Goal: Information Seeking & Learning: Learn about a topic

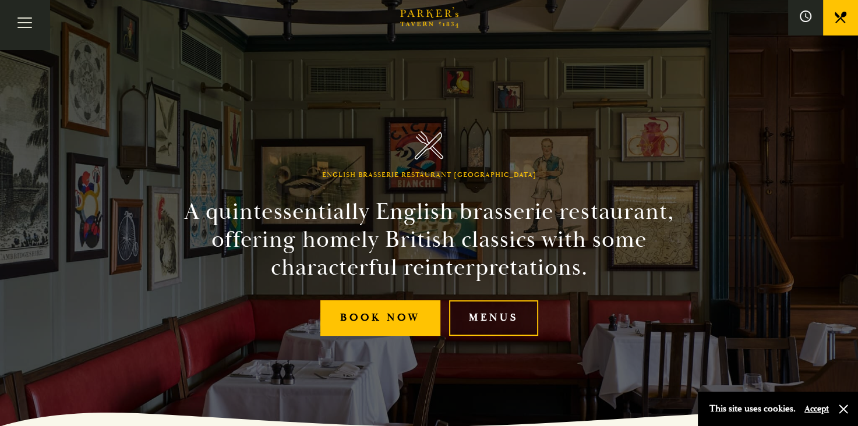
click at [471, 323] on link "Menus" at bounding box center [493, 318] width 89 height 36
click at [477, 314] on link "Menus" at bounding box center [493, 318] width 89 height 36
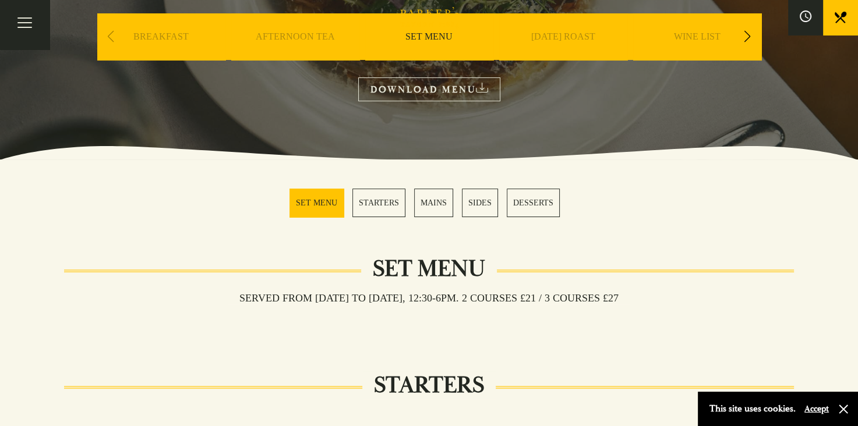
scroll to position [233, 0]
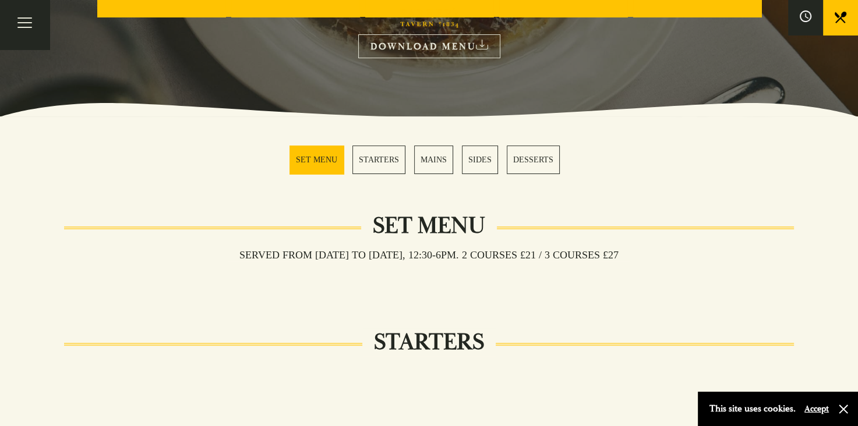
click at [317, 152] on link "SET MENU" at bounding box center [316, 160] width 54 height 29
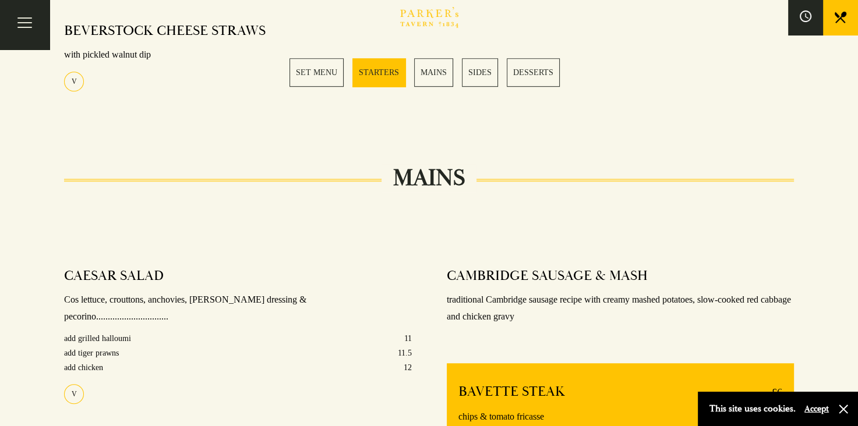
scroll to position [284, 0]
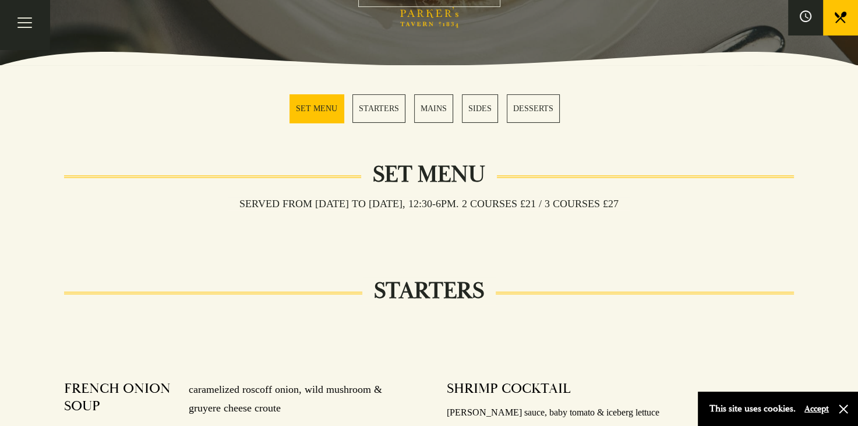
click at [535, 102] on link "DESSERTS" at bounding box center [533, 108] width 53 height 29
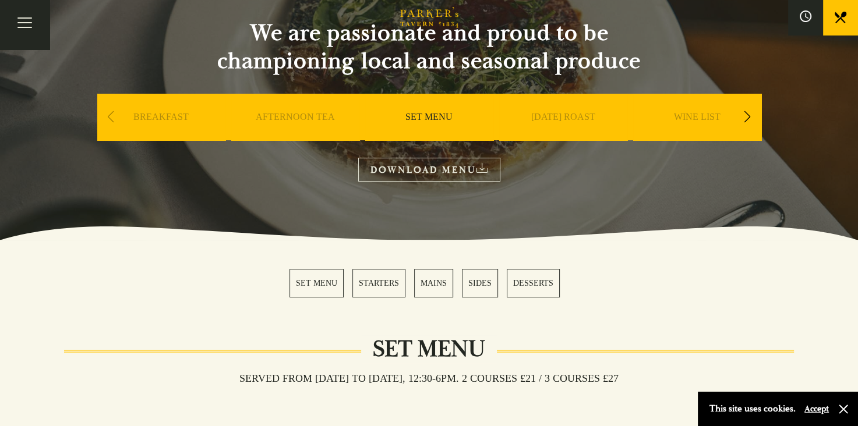
scroll to position [9, 0]
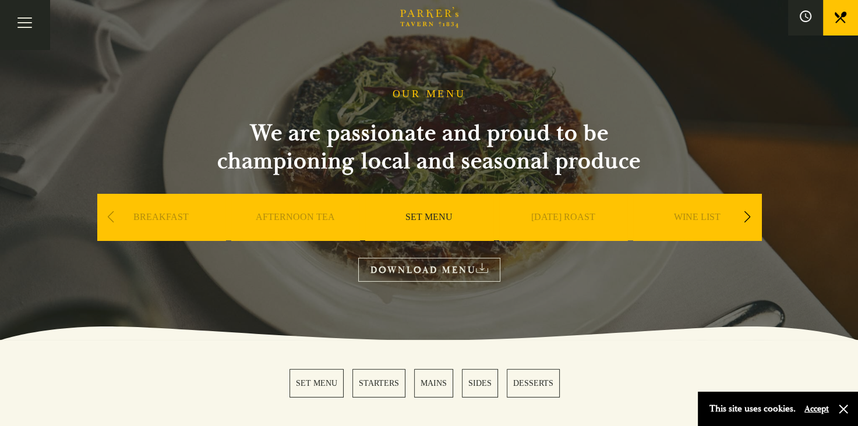
click at [430, 383] on link "MAINS" at bounding box center [433, 383] width 39 height 29
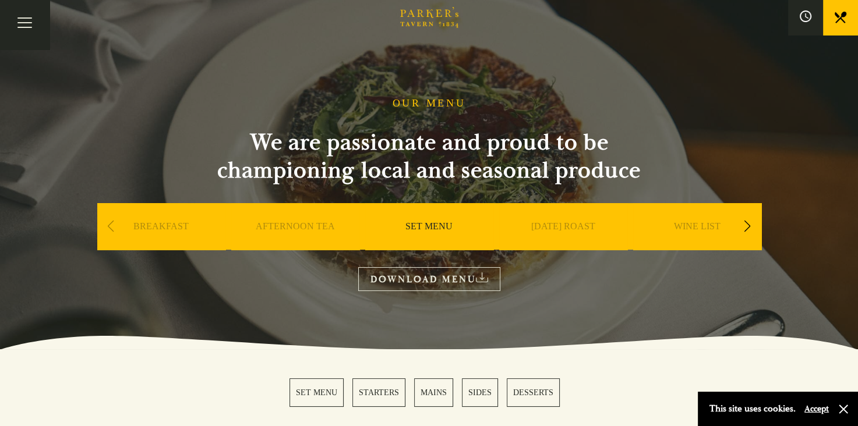
scroll to position [116, 0]
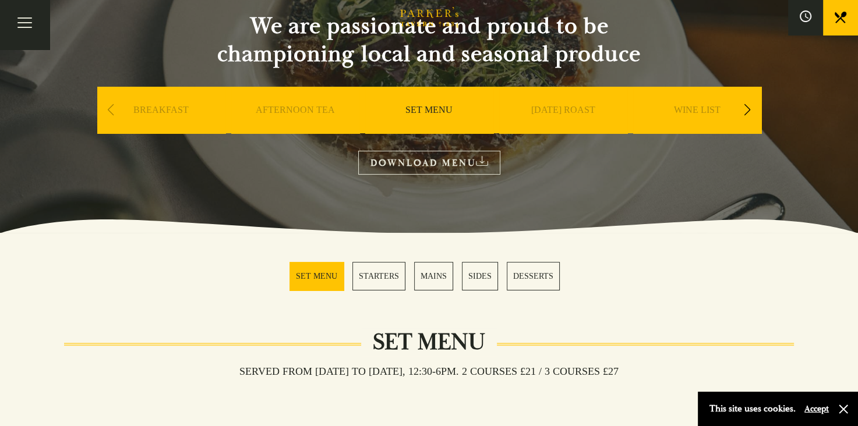
click at [435, 275] on link "MAINS" at bounding box center [433, 276] width 39 height 29
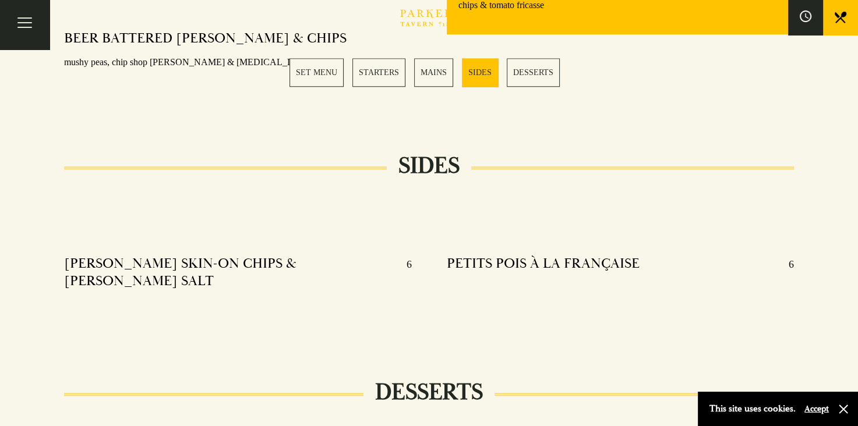
scroll to position [1162, 0]
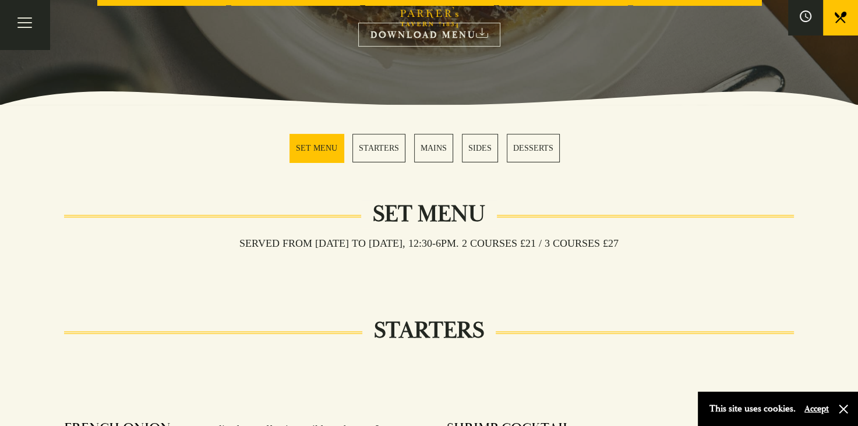
scroll to position [233, 0]
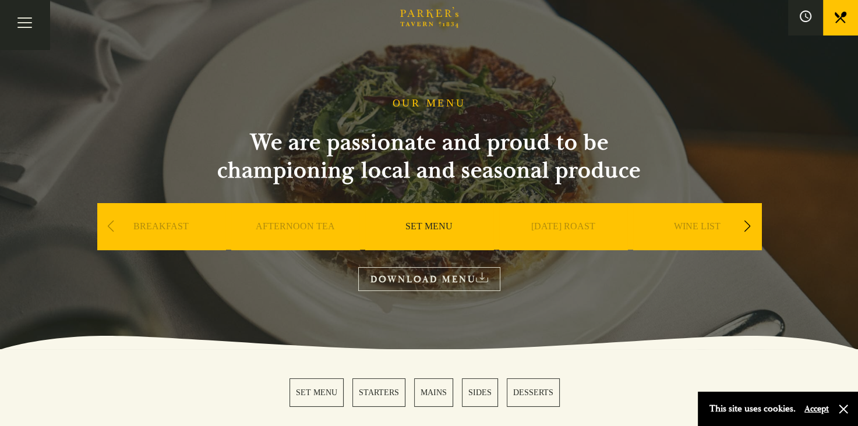
click at [743, 222] on div "Next slide" at bounding box center [748, 227] width 16 height 26
click at [697, 226] on link "A LA CARTE" at bounding box center [697, 244] width 54 height 47
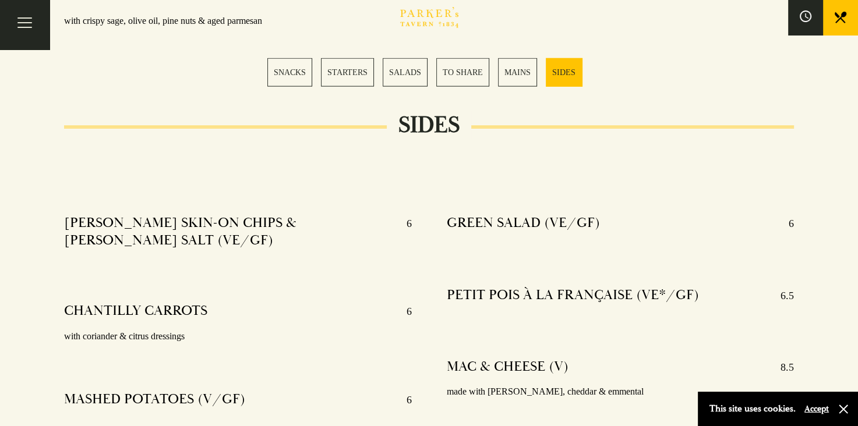
scroll to position [2795, 0]
